Goal: Information Seeking & Learning: Learn about a topic

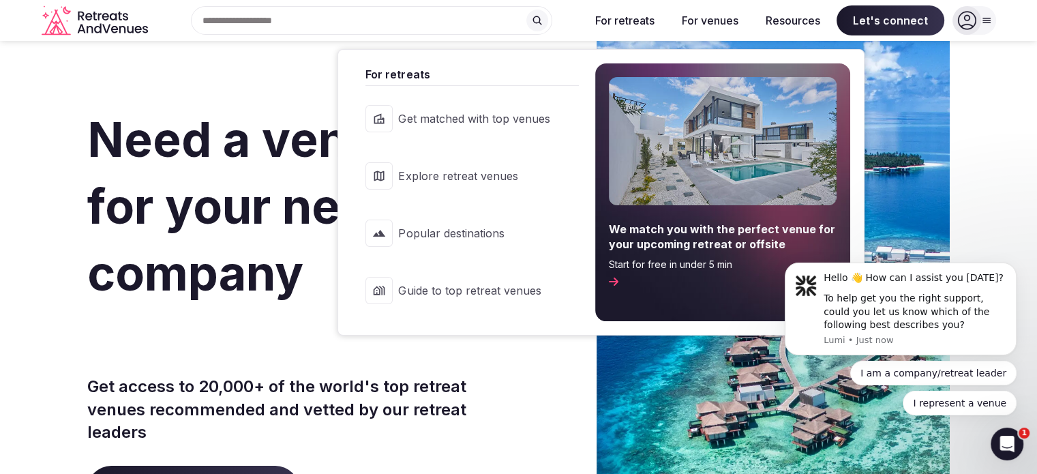
click at [454, 173] on span "Explore retreat venues" at bounding box center [473, 175] width 151 height 15
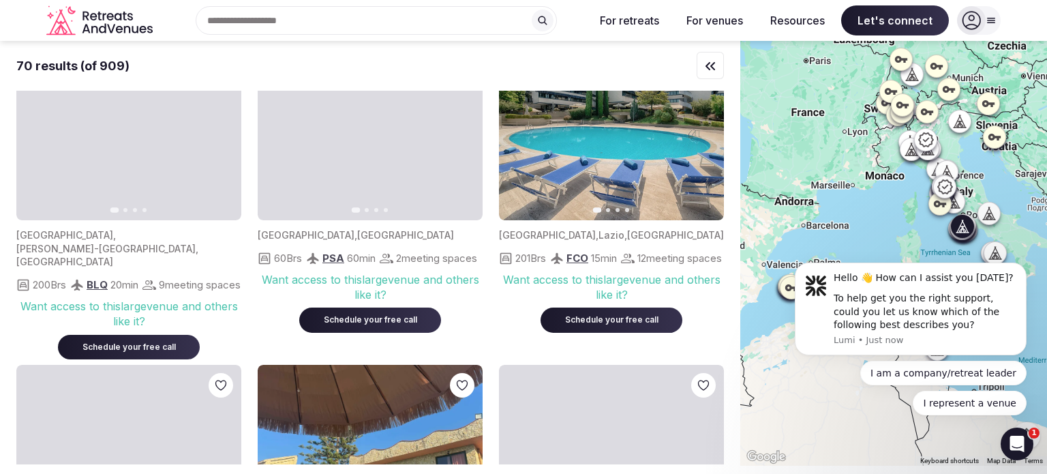
scroll to position [2522, 0]
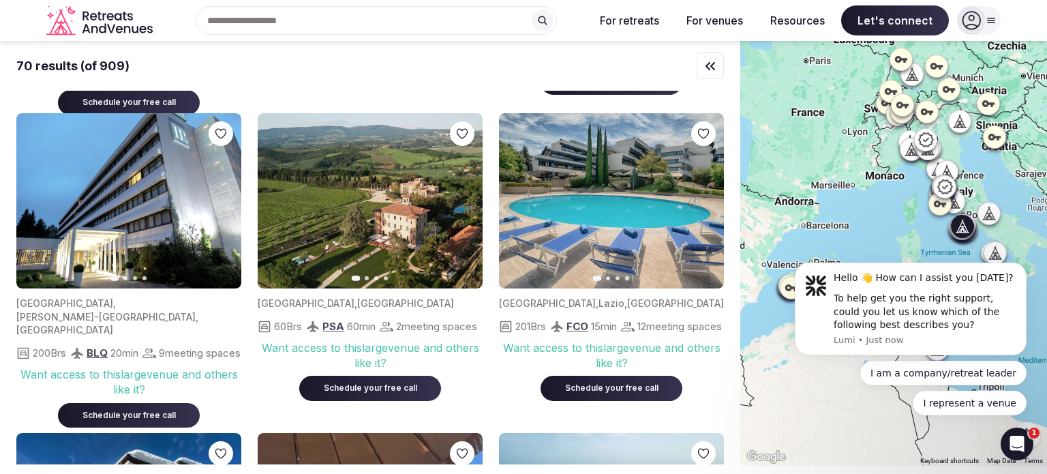
click at [703, 207] on icon "button" at bounding box center [704, 201] width 11 height 11
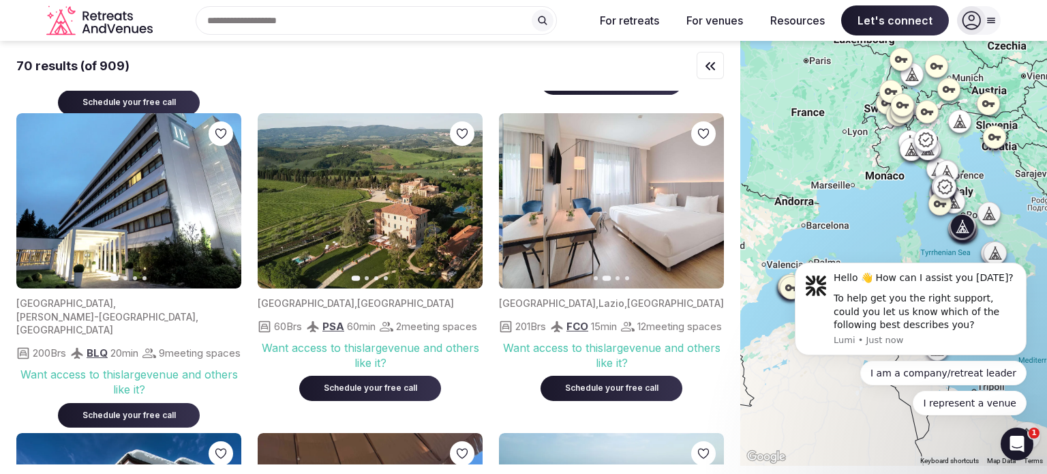
click at [703, 207] on icon "button" at bounding box center [704, 201] width 11 height 11
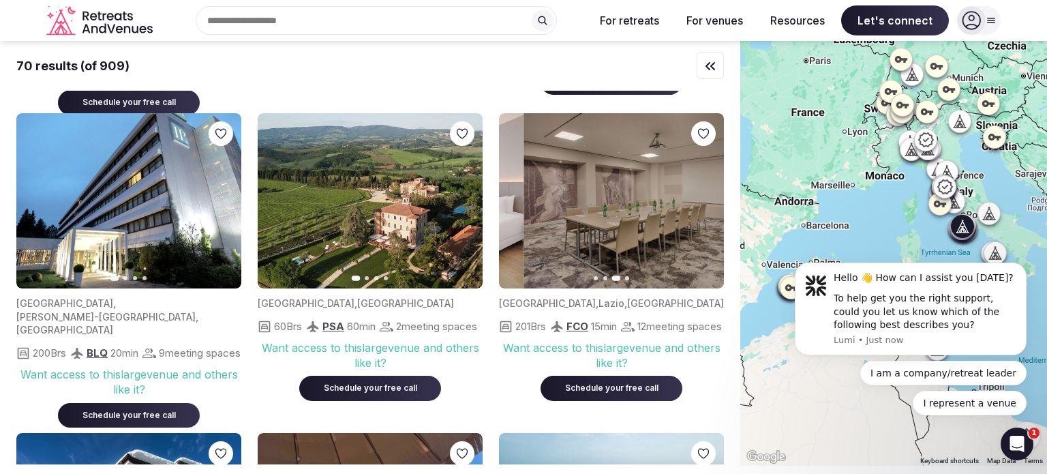
click at [703, 207] on icon "button" at bounding box center [704, 201] width 11 height 11
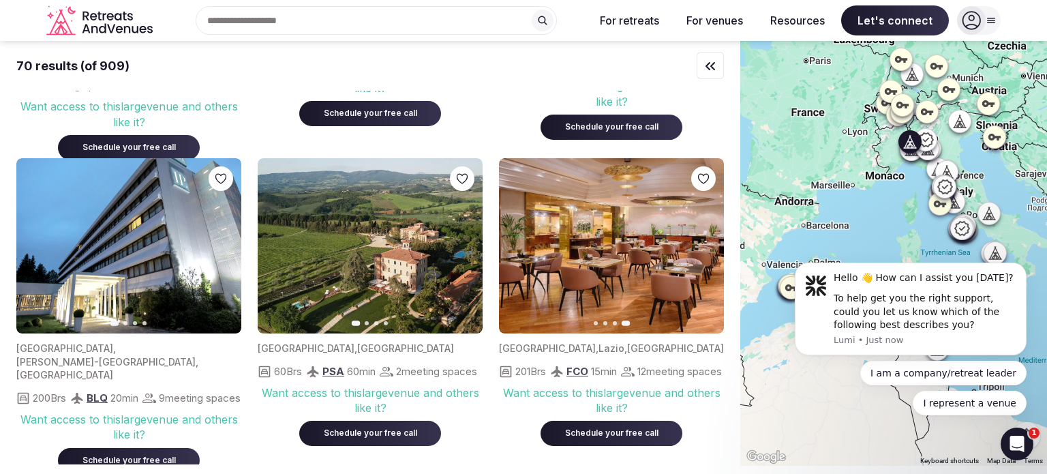
scroll to position [2590, 0]
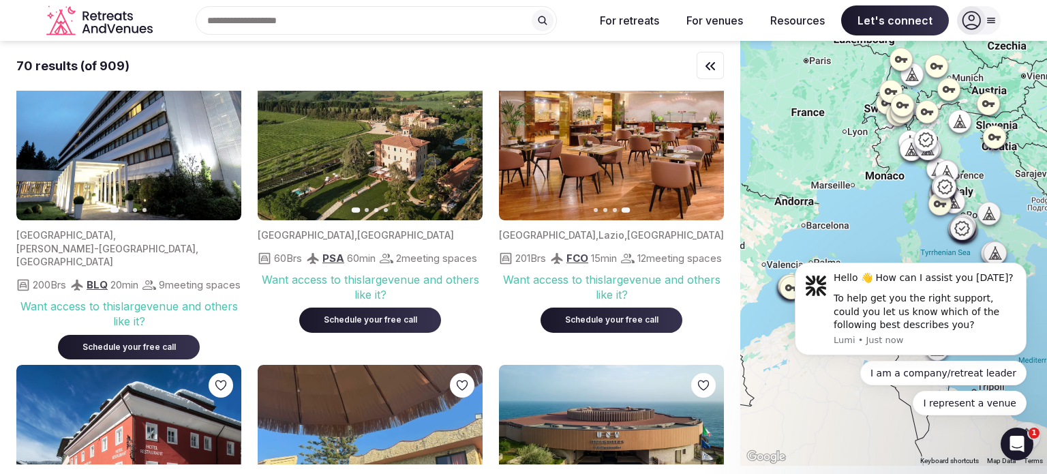
click at [931, 142] on icon at bounding box center [926, 140] width 16 height 16
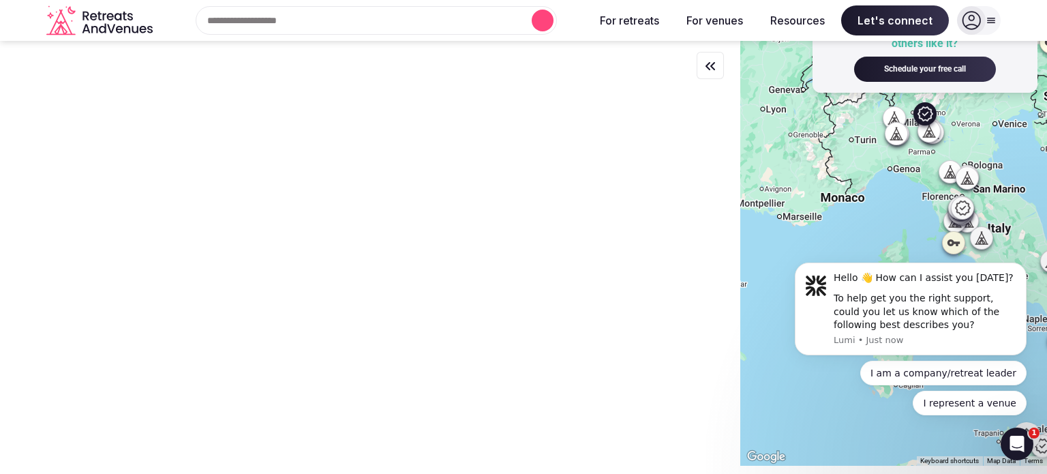
scroll to position [0, 0]
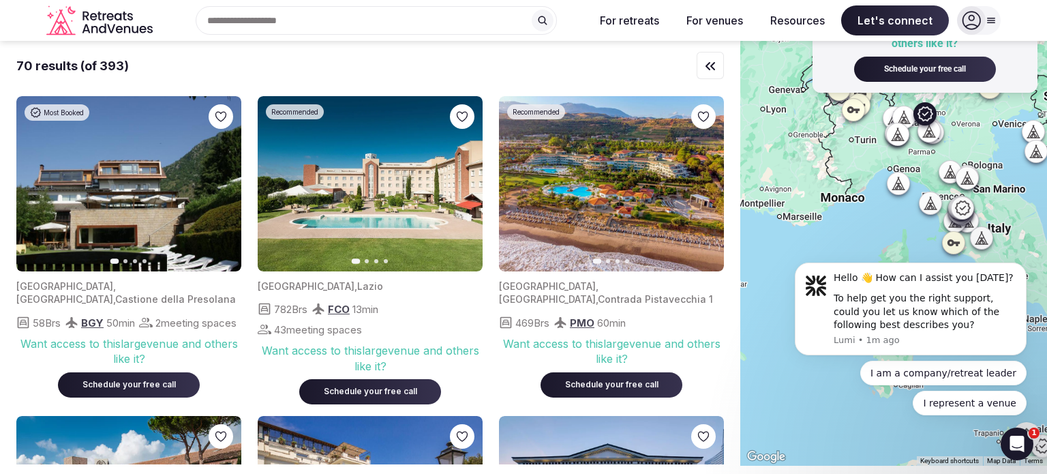
click at [932, 114] on icon at bounding box center [925, 114] width 16 height 16
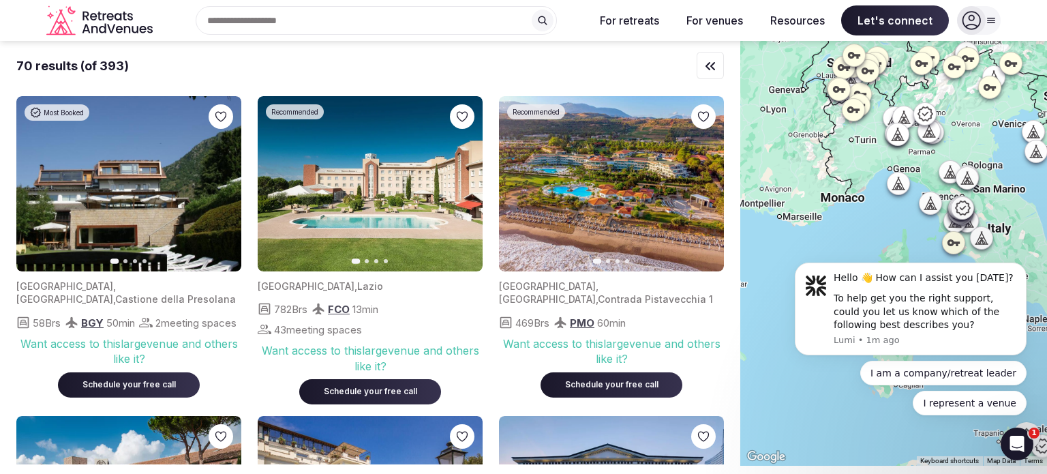
click at [930, 115] on icon at bounding box center [925, 114] width 16 height 16
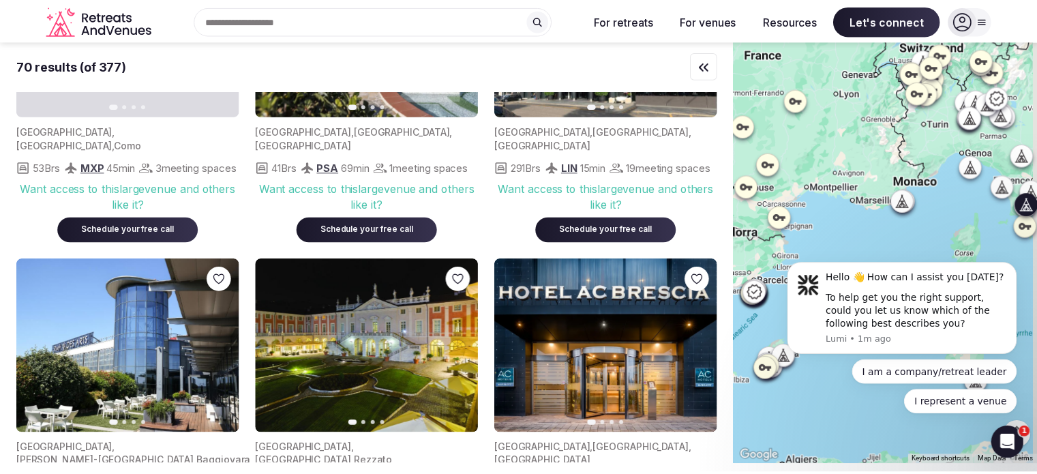
scroll to position [477, 0]
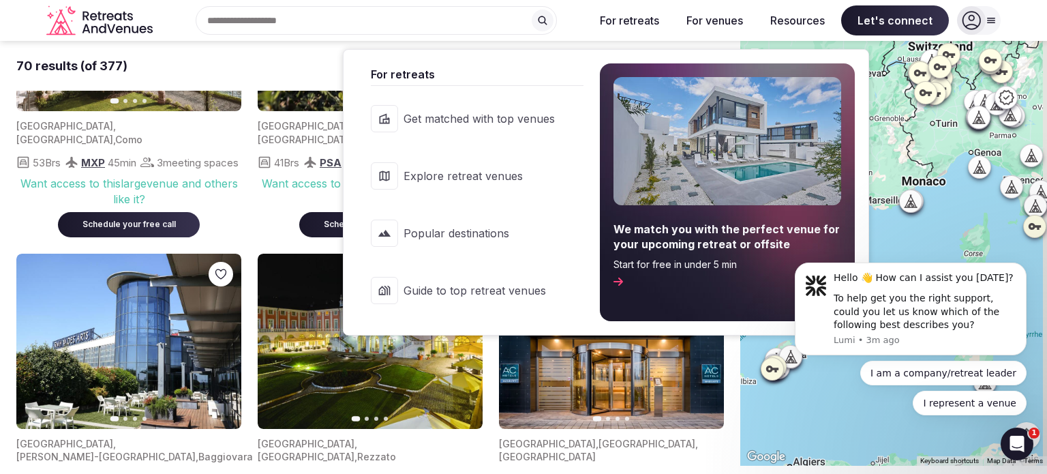
click at [632, 21] on button "For retreats" at bounding box center [629, 20] width 81 height 30
click at [469, 288] on span "Guide to top retreat venues" at bounding box center [479, 290] width 151 height 15
